Goal: Task Accomplishment & Management: Manage account settings

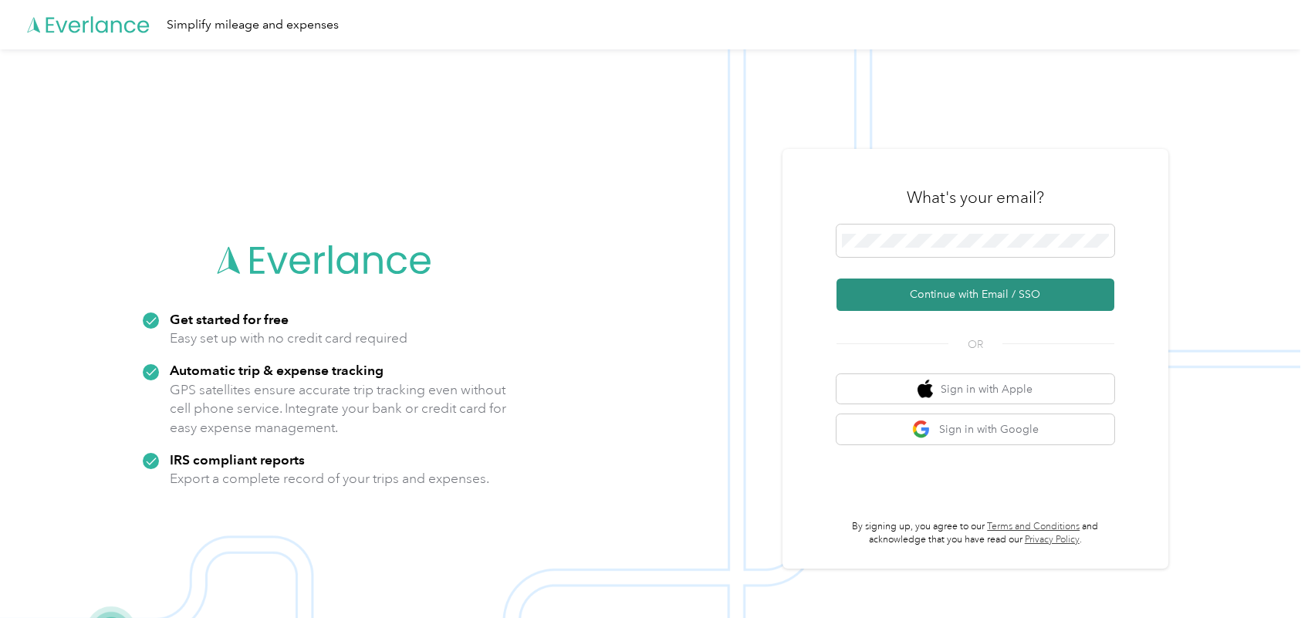
click at [1017, 295] on button "Continue with Email / SSO" at bounding box center [975, 294] width 278 height 32
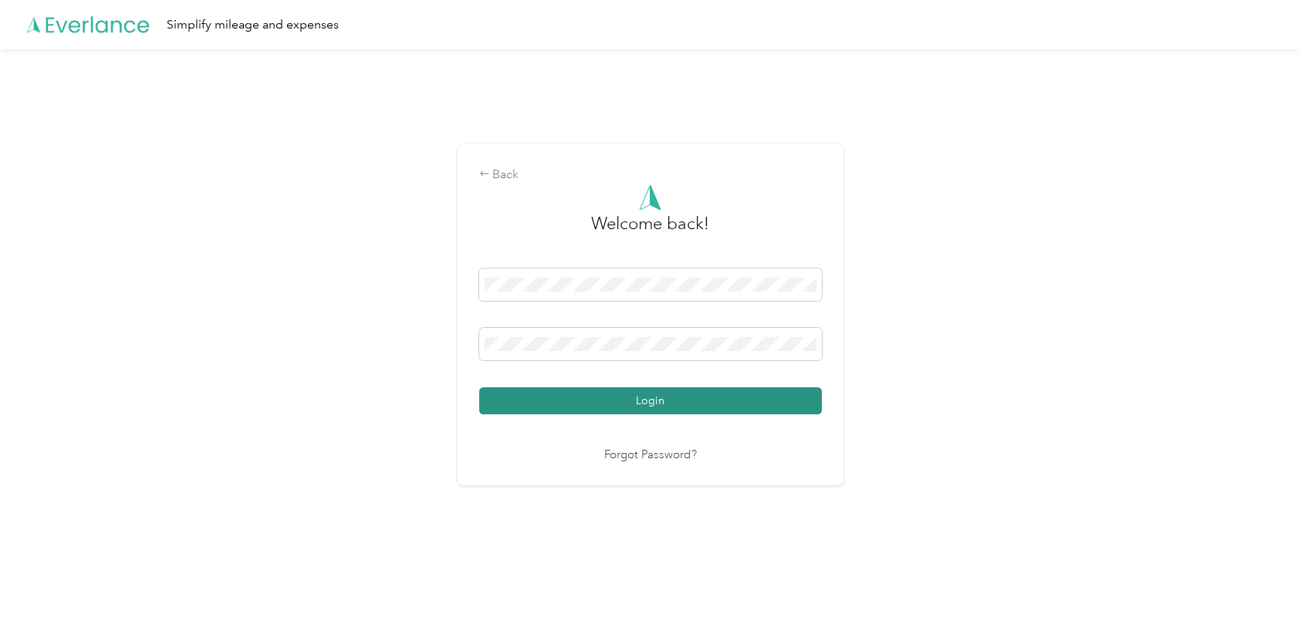
click at [680, 402] on button "Login" at bounding box center [650, 400] width 343 height 27
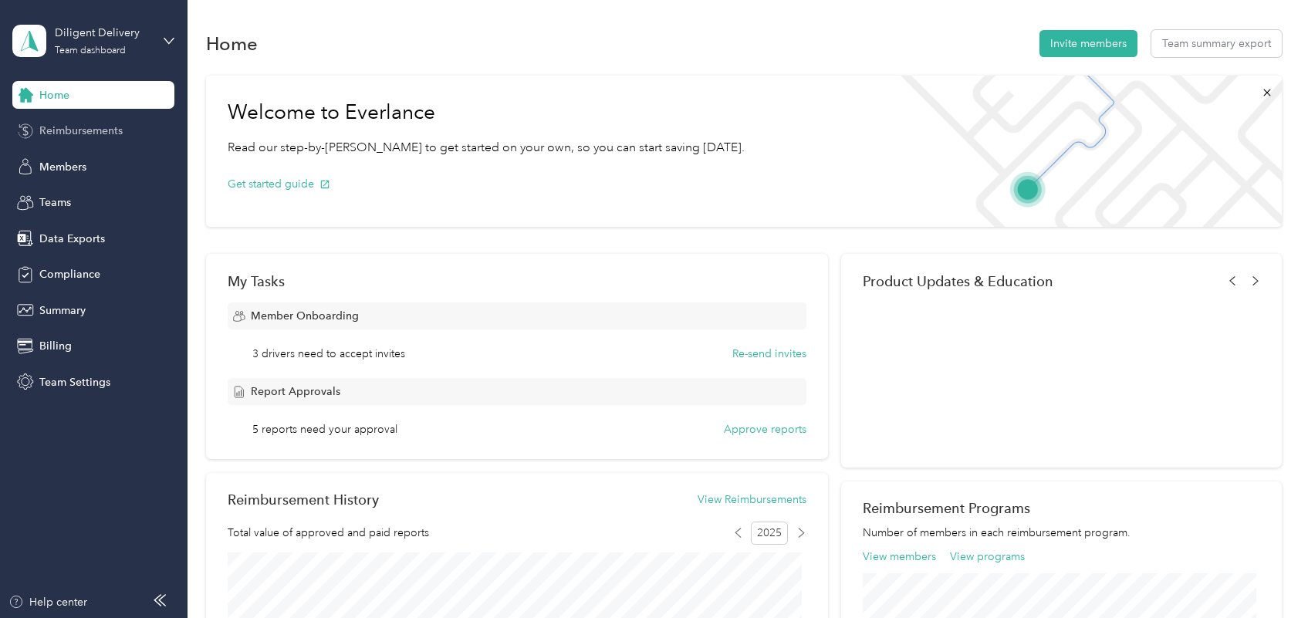
click at [59, 123] on span "Reimbursements" at bounding box center [80, 131] width 83 height 16
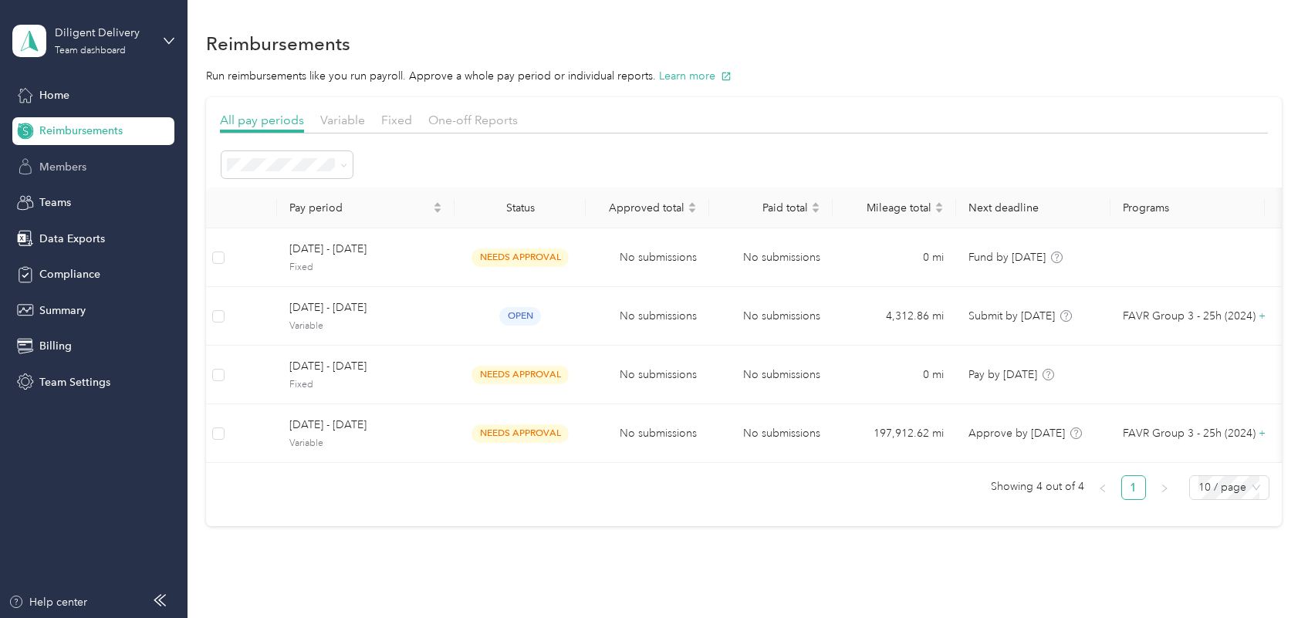
drag, startPoint x: 66, startPoint y: 137, endPoint x: 98, endPoint y: 153, distance: 35.9
click at [98, 153] on div "Home Reimbursements Members Teams Data Exports Compliance Summary Billing Team …" at bounding box center [93, 238] width 162 height 315
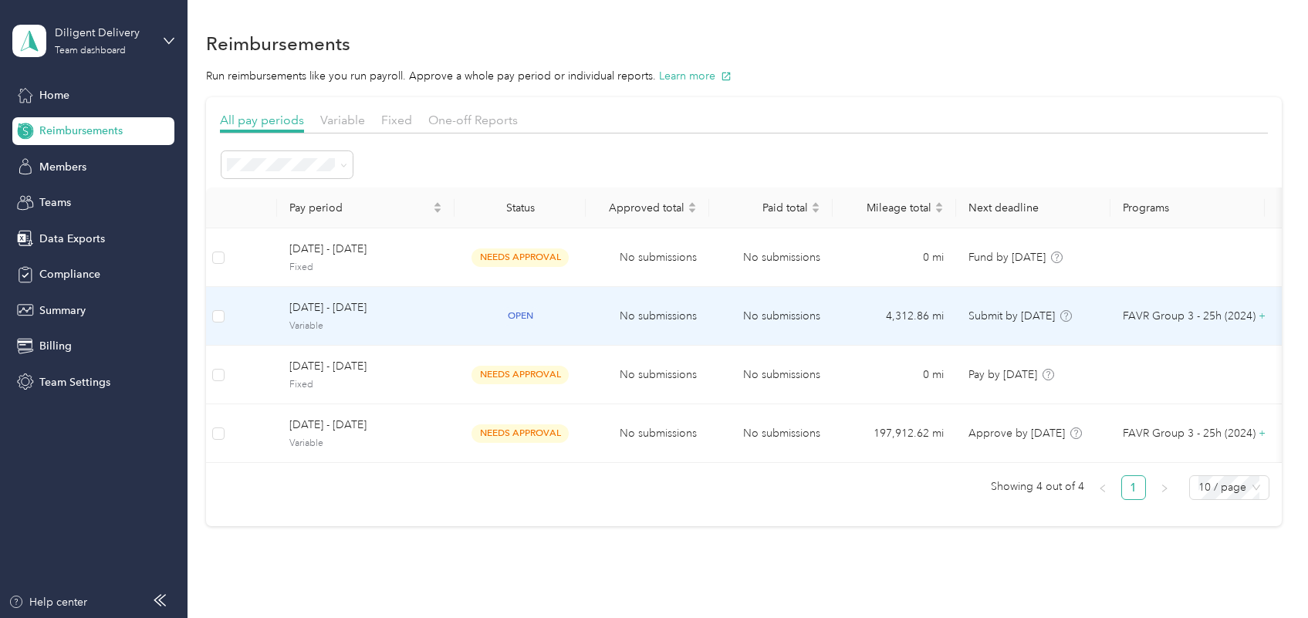
click at [376, 314] on span "[DATE] - [DATE]" at bounding box center [365, 307] width 153 height 17
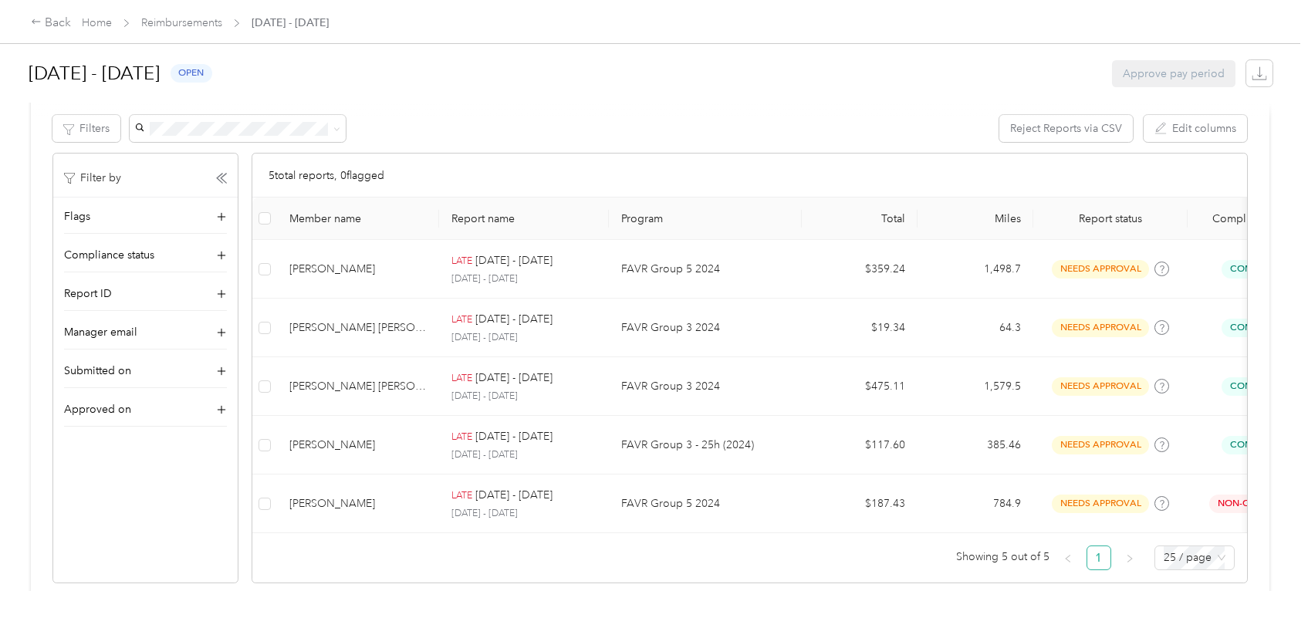
scroll to position [313, 0]
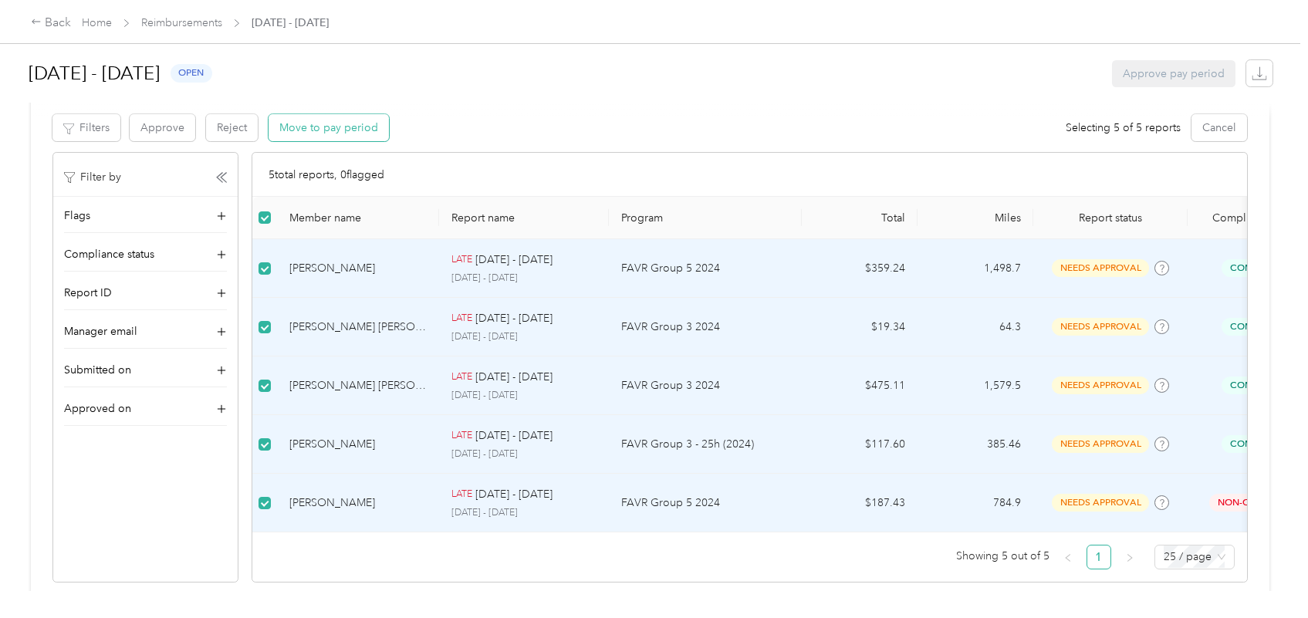
click at [313, 123] on button "Move to pay period" at bounding box center [328, 127] width 120 height 27
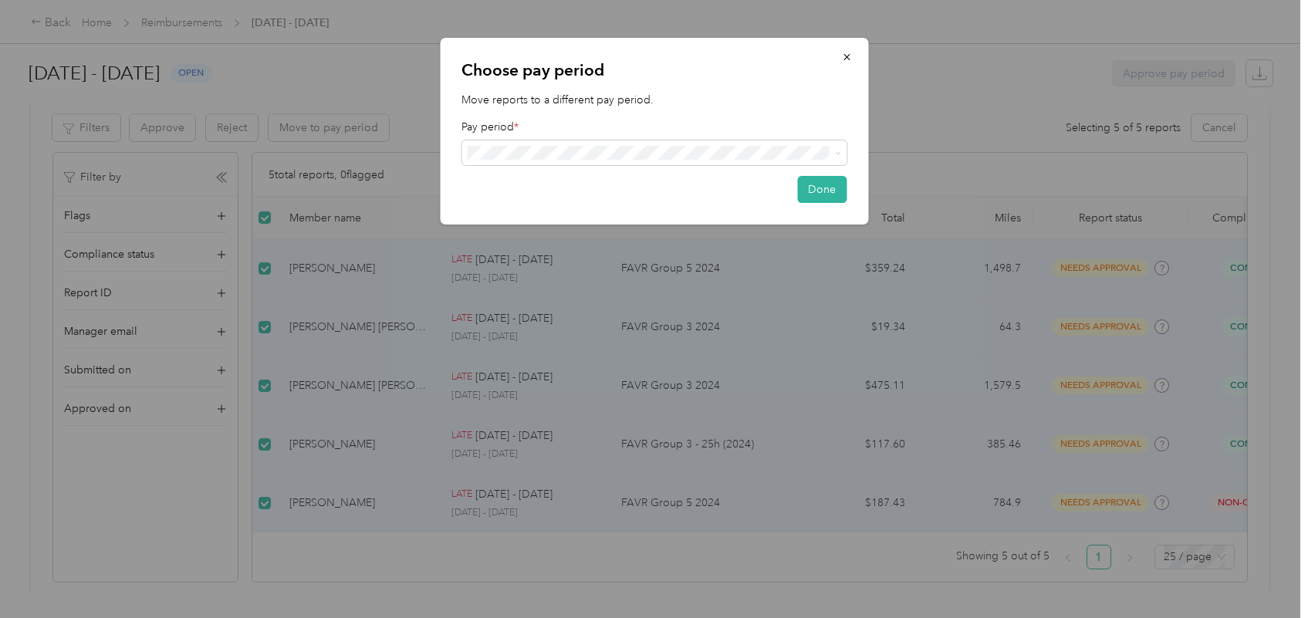
click at [588, 270] on li "[DATE] - [DATE] ( variable ) needs approval" at bounding box center [653, 262] width 385 height 29
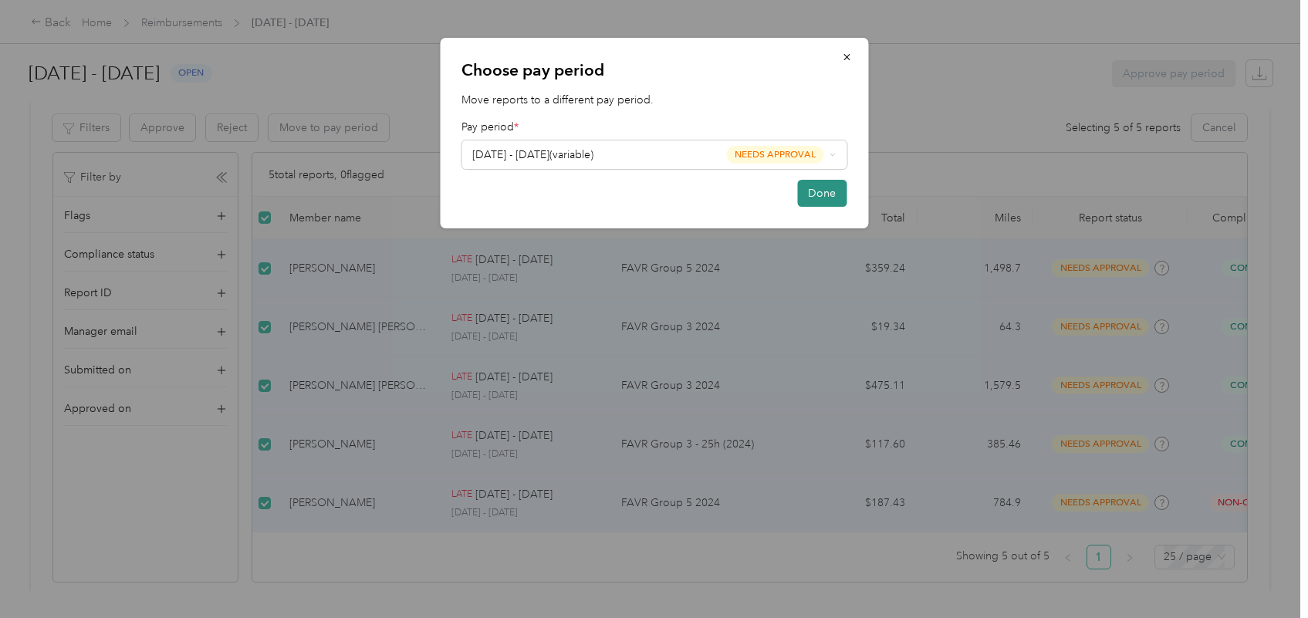
click at [822, 197] on button "Done" at bounding box center [821, 193] width 49 height 27
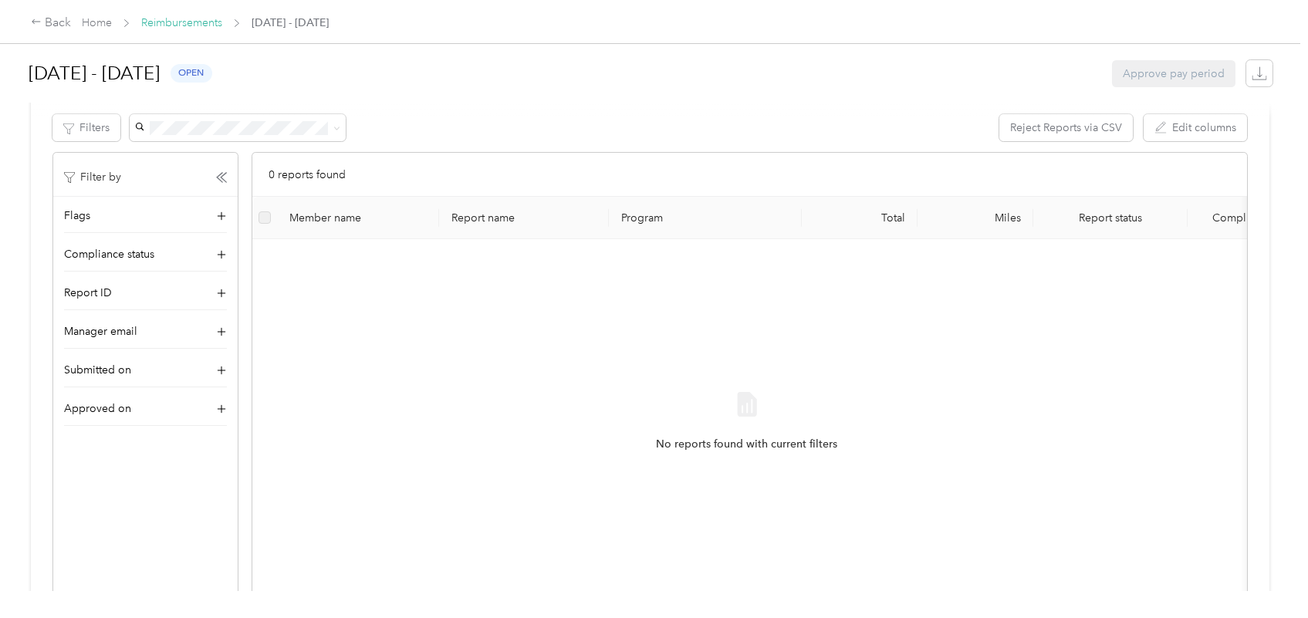
click at [198, 22] on link "Reimbursements" at bounding box center [181, 22] width 81 height 13
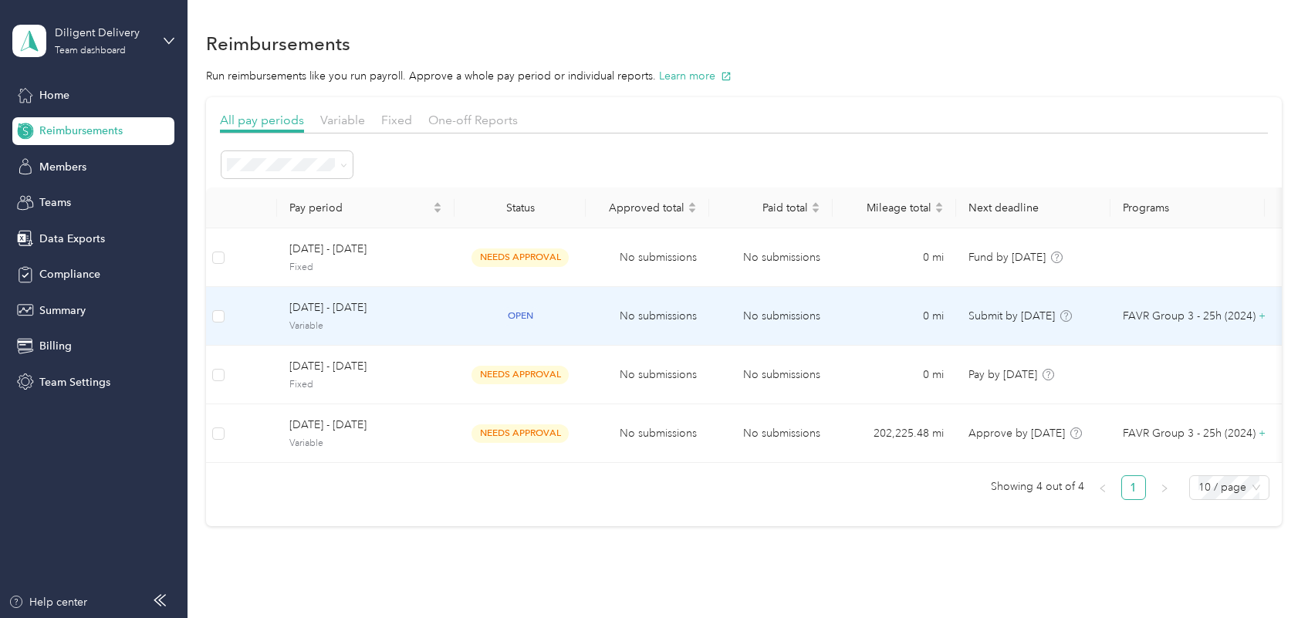
click at [427, 321] on span "Variable" at bounding box center [365, 326] width 153 height 14
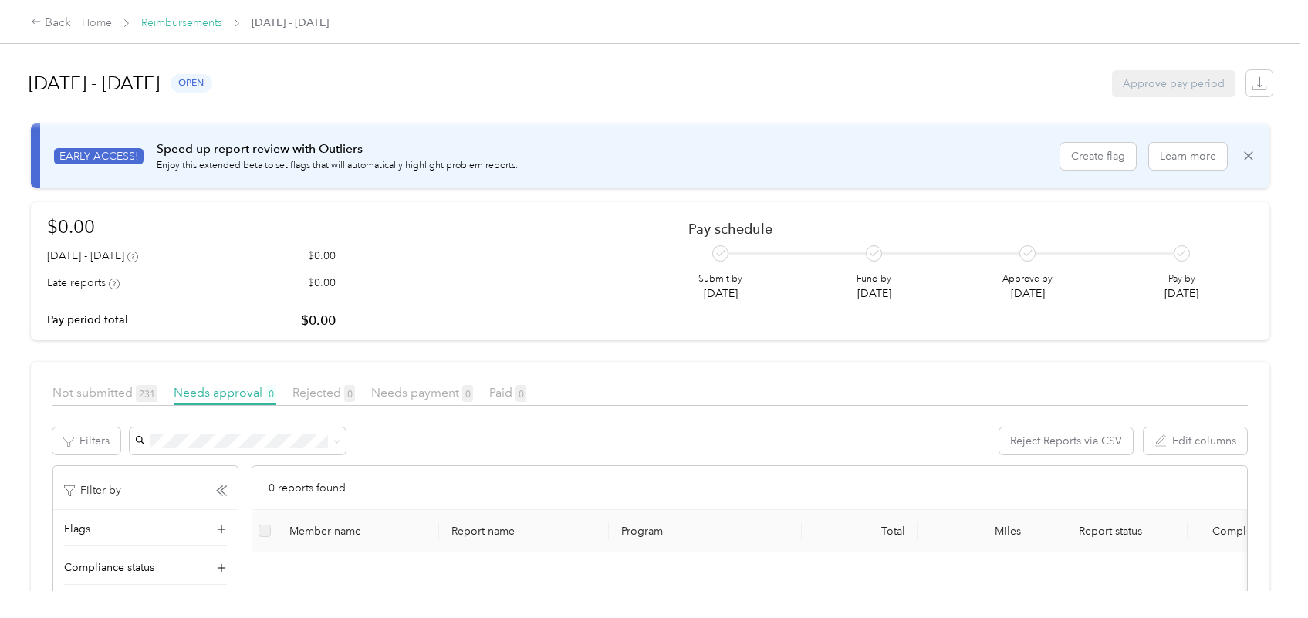
click at [194, 20] on link "Reimbursements" at bounding box center [181, 22] width 81 height 13
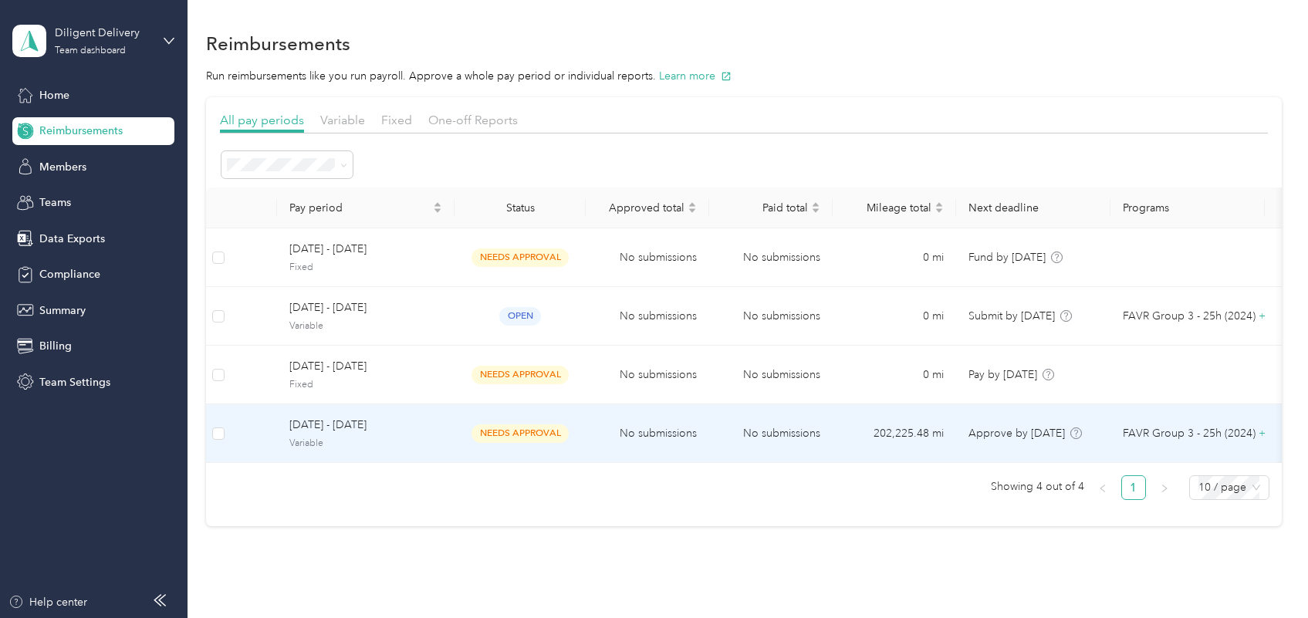
click at [428, 437] on span "Variable" at bounding box center [365, 444] width 153 height 14
